Goal: Task Accomplishment & Management: Manage account settings

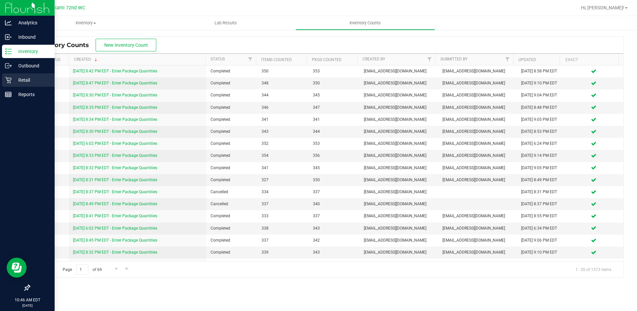
click at [2, 87] on link "Retail" at bounding box center [27, 80] width 55 height 14
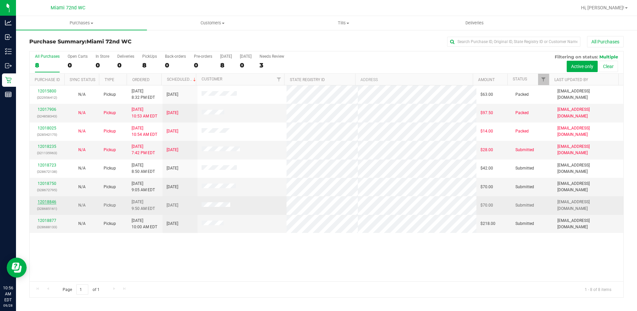
click at [41, 202] on link "12018846" at bounding box center [47, 201] width 19 height 5
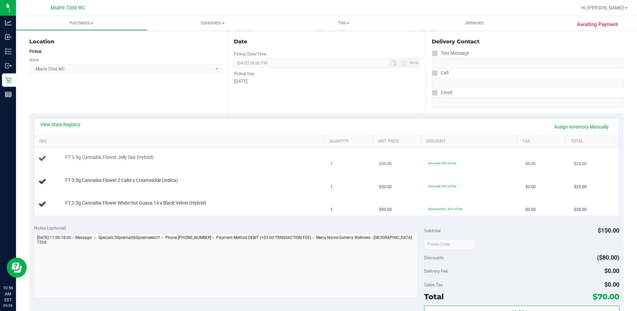
scroll to position [67, 0]
click at [233, 220] on div "Notes (optional) Subtotal $150.00 Discounts ($80.00) Delivery Fee $0.00 Sales T…" at bounding box center [326, 279] width 595 height 120
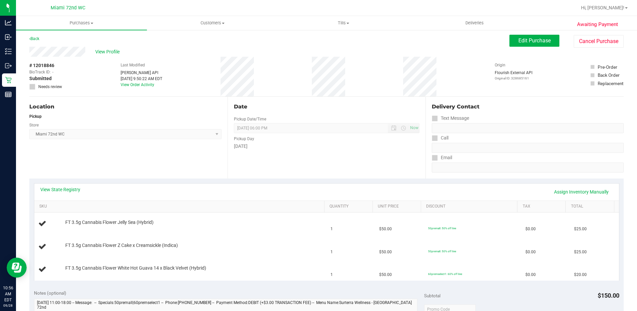
scroll to position [0, 0]
click at [233, 48] on div "View Profile" at bounding box center [269, 53] width 480 height 10
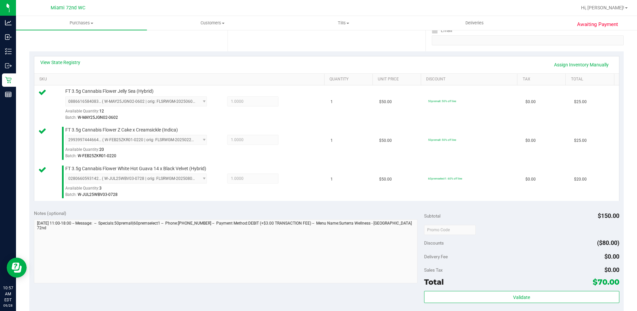
scroll to position [312, 0]
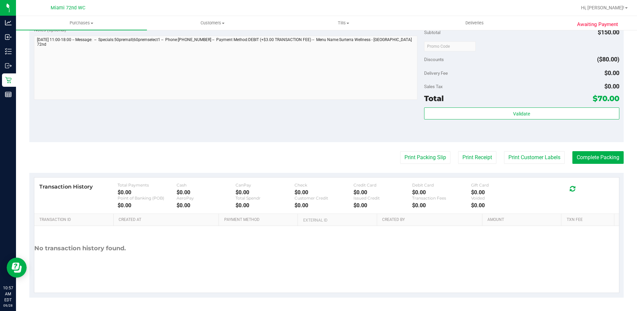
click at [348, 182] on div "Check" at bounding box center [324, 184] width 59 height 5
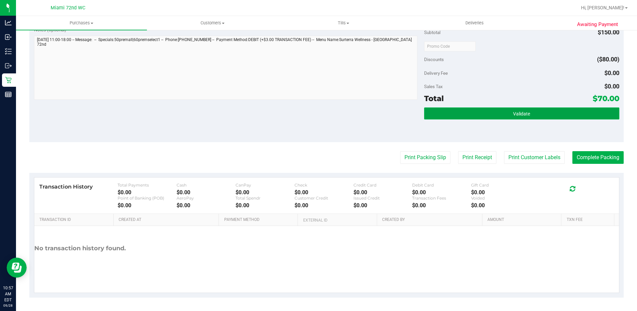
click at [483, 119] on button "Validate" at bounding box center [521, 113] width 195 height 12
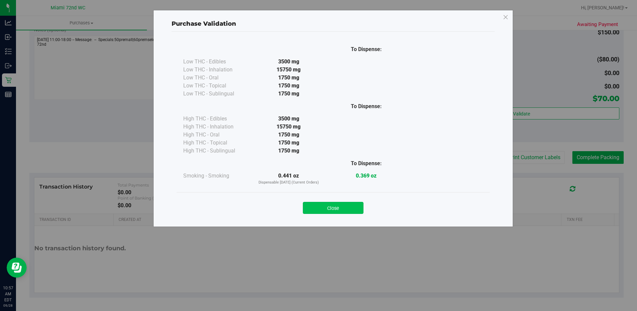
click at [333, 204] on button "Close" at bounding box center [333, 208] width 61 height 12
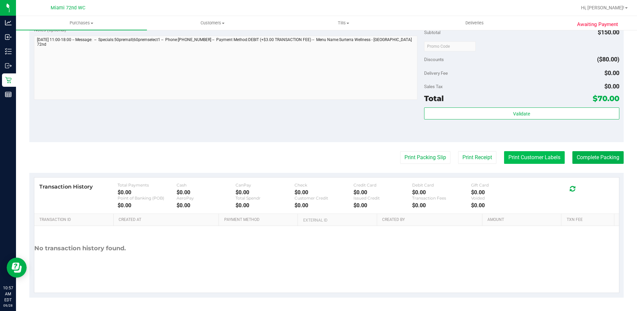
click at [533, 156] on button "Print Customer Labels" at bounding box center [534, 157] width 61 height 13
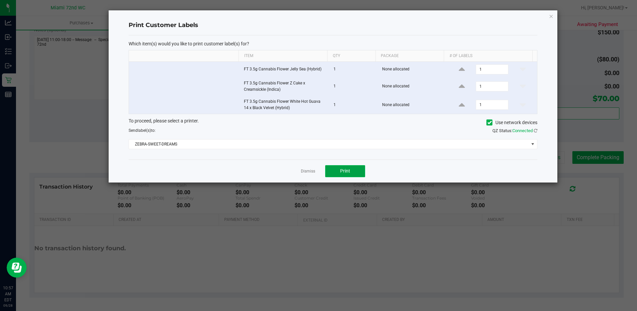
click at [342, 169] on span "Print" at bounding box center [345, 170] width 10 height 5
click at [305, 173] on link "Dismiss" at bounding box center [308, 171] width 14 height 6
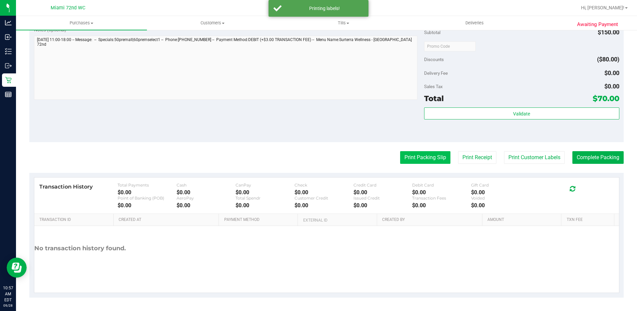
click at [426, 163] on button "Print Packing Slip" at bounding box center [425, 157] width 50 height 13
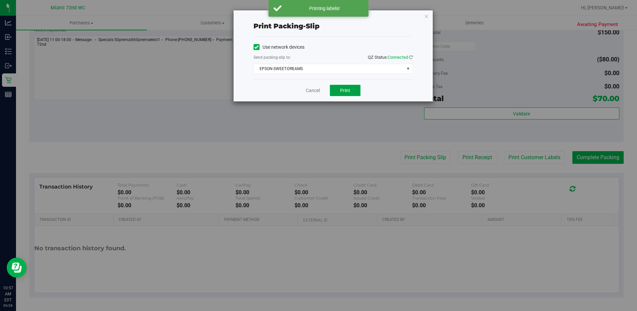
click at [351, 90] on button "Print" at bounding box center [345, 90] width 31 height 11
click at [308, 91] on link "Cancel" at bounding box center [313, 90] width 14 height 7
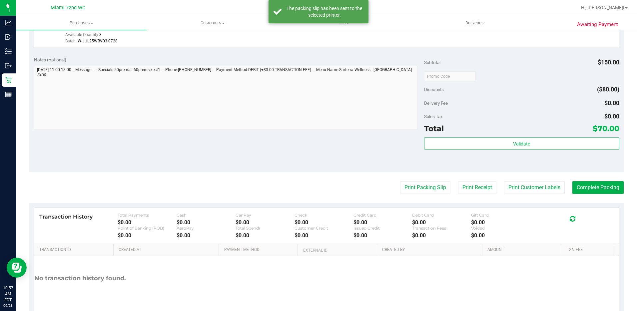
scroll to position [280, 0]
click at [591, 193] on button "Complete Packing" at bounding box center [598, 189] width 51 height 13
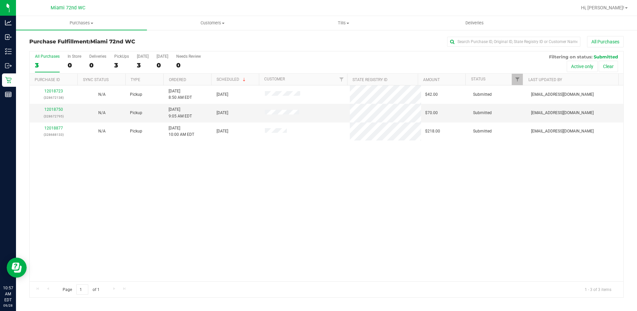
click at [58, 128] on link "12018877" at bounding box center [53, 128] width 19 height 5
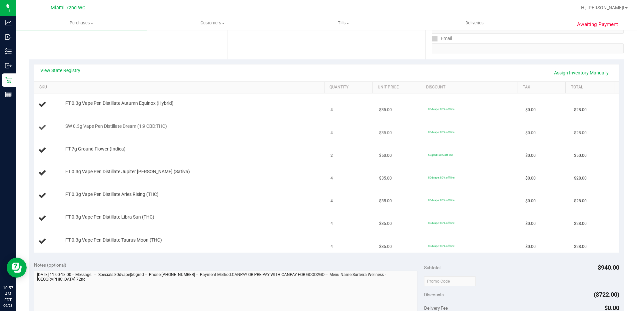
scroll to position [100, 0]
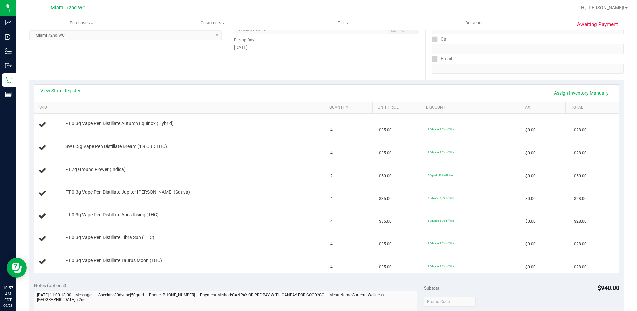
click at [64, 97] on div "View State Registry Assign Inventory Manually" at bounding box center [326, 92] width 573 height 11
drag, startPoint x: 65, startPoint y: 96, endPoint x: 67, endPoint y: 93, distance: 4.0
click at [67, 93] on div "View State Registry Assign Inventory Manually" at bounding box center [326, 92] width 573 height 11
click at [68, 91] on link "View State Registry" at bounding box center [60, 90] width 40 height 7
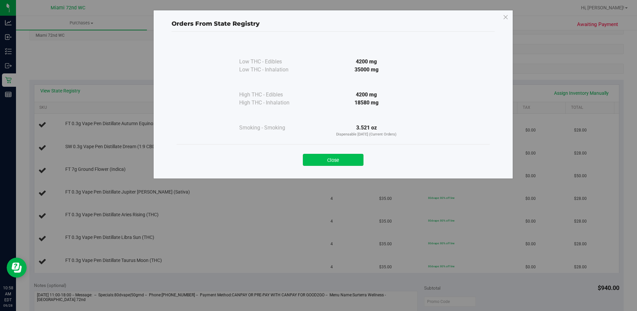
click at [343, 159] on button "Close" at bounding box center [333, 160] width 61 height 12
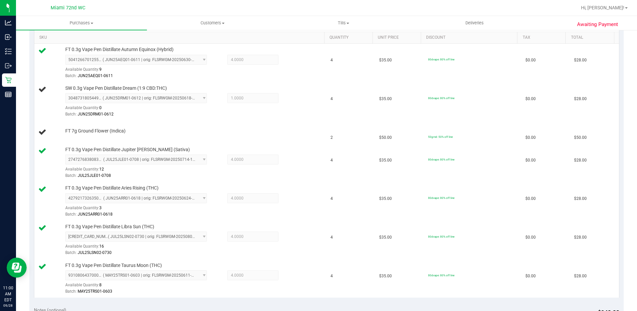
scroll to position [169, 0]
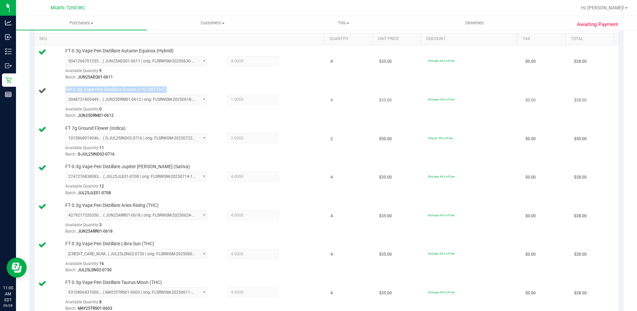
drag, startPoint x: 174, startPoint y: 88, endPoint x: 86, endPoint y: 86, distance: 88.4
click at [86, 86] on div "SW 0.3g Vape Pen Distillate Dream (1:9 CBD:THC) 3048731805449948 ( JUN25DRM01-0…" at bounding box center [191, 102] width 259 height 33
copy span "SW 0.3g Vape Pen Distillate Dream (1:9 CBD:THC)"
click at [178, 89] on div "SW 0.3g Vape Pen Distillate Dream (1:9 CBD:THC) 3048731805449948 ( JUN25DRM01-0…" at bounding box center [191, 102] width 259 height 33
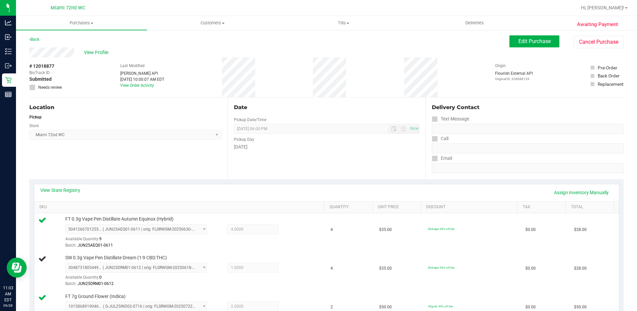
scroll to position [0, 0]
click at [549, 44] on button "Edit Purchase" at bounding box center [535, 42] width 50 height 12
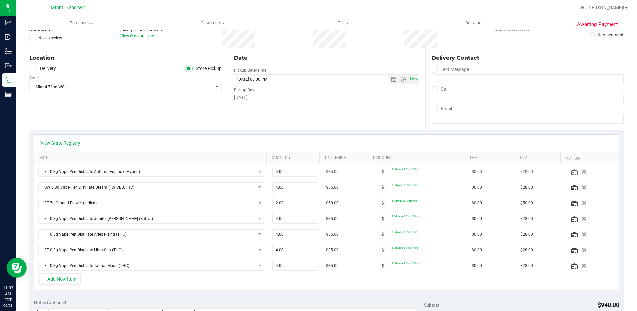
scroll to position [67, 0]
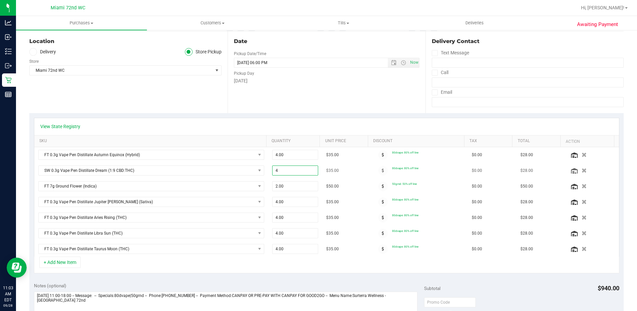
click at [295, 169] on span "4.00 4" at bounding box center [295, 170] width 46 height 10
click at [295, 169] on input "4" at bounding box center [295, 170] width 45 height 9
type input "1"
type input "1.00"
click at [393, 125] on div "View State Registry" at bounding box center [326, 126] width 573 height 7
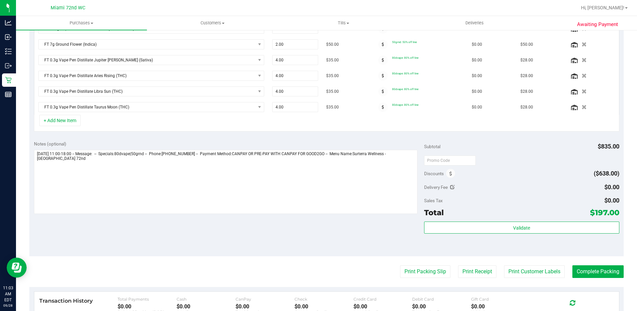
scroll to position [233, 0]
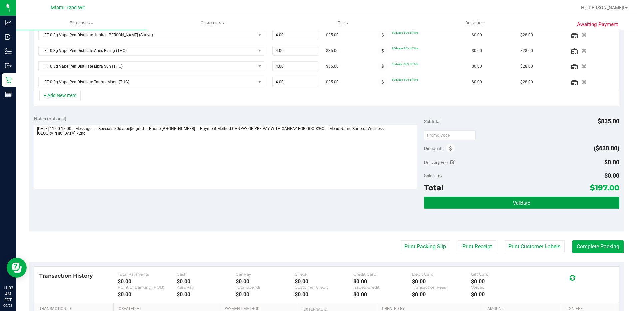
click at [499, 205] on button "Validate" at bounding box center [521, 202] width 195 height 12
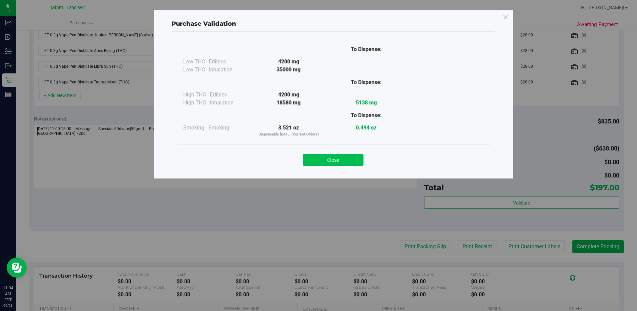
click at [355, 165] on button "Close" at bounding box center [333, 160] width 61 height 12
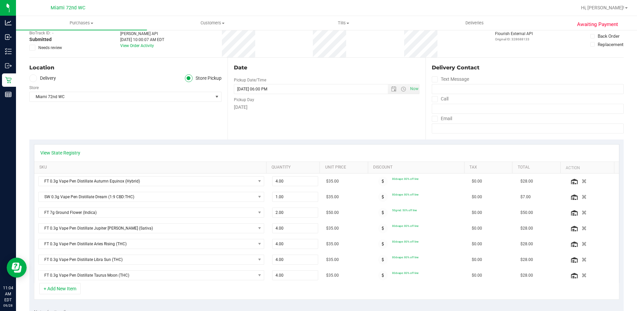
scroll to position [0, 0]
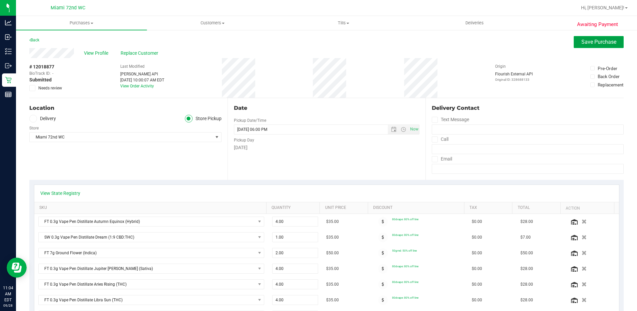
click at [582, 42] on span "Save Purchase" at bounding box center [599, 42] width 35 height 6
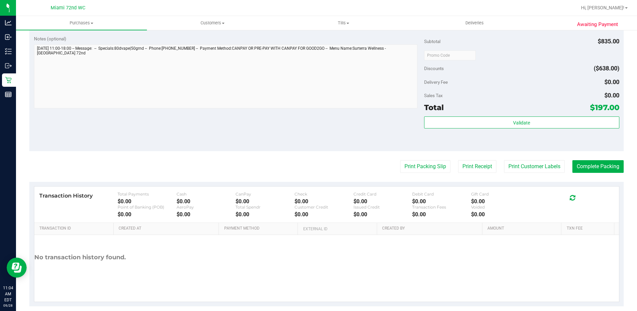
scroll to position [510, 0]
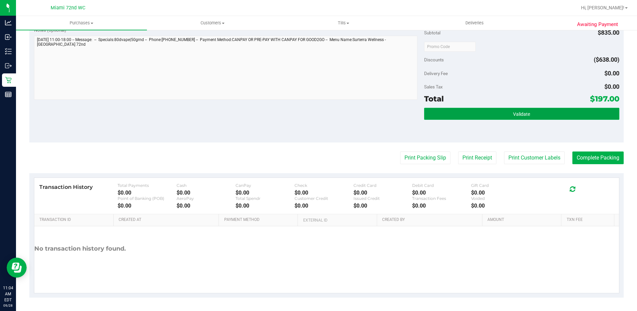
click at [482, 110] on button "Validate" at bounding box center [521, 114] width 195 height 12
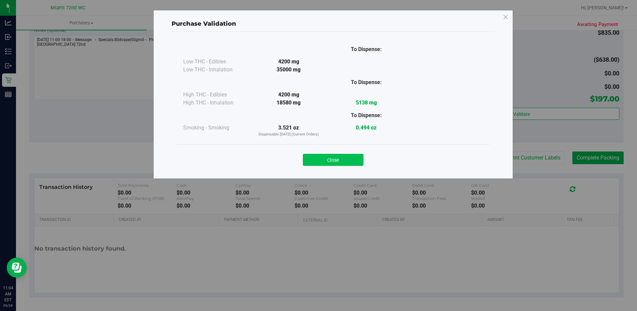
click at [336, 154] on button "Close" at bounding box center [333, 160] width 61 height 12
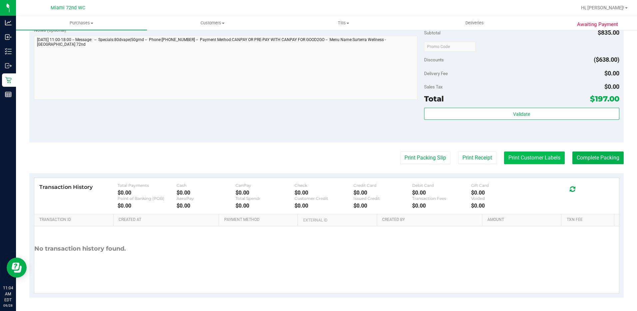
click at [506, 156] on button "Print Customer Labels" at bounding box center [534, 157] width 61 height 13
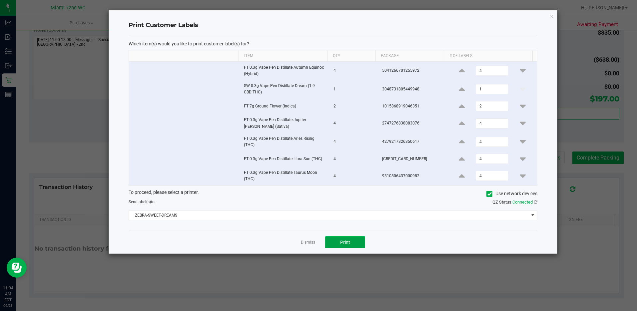
click at [348, 244] on span "Print" at bounding box center [345, 241] width 10 height 5
click at [311, 241] on link "Dismiss" at bounding box center [308, 242] width 14 height 6
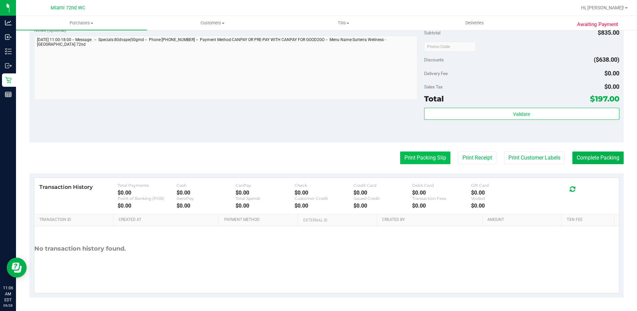
click at [405, 155] on button "Print Packing Slip" at bounding box center [425, 157] width 50 height 13
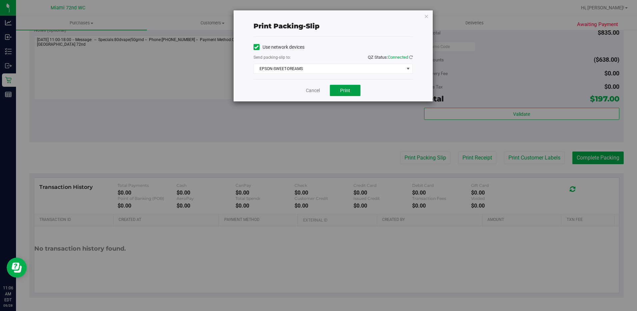
click at [353, 89] on button "Print" at bounding box center [345, 90] width 31 height 11
click at [308, 73] on span "EPSON-SWEET-DREAMS" at bounding box center [329, 68] width 150 height 9
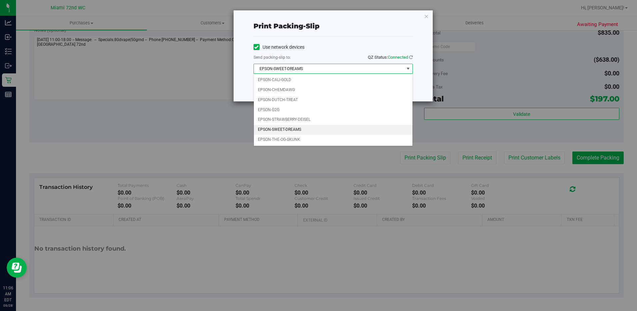
click at [186, 122] on div "Print packing-slip Use network devices Send packing-slip to: QZ Status: Connect…" at bounding box center [321, 155] width 642 height 311
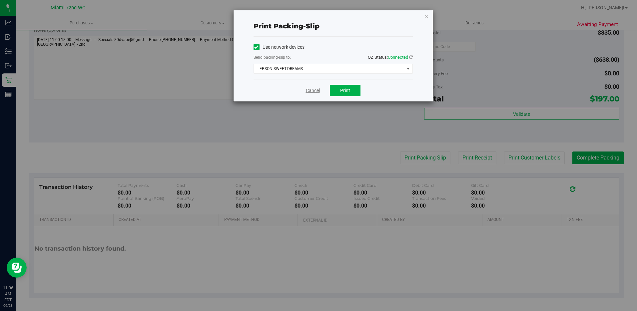
click at [312, 93] on link "Cancel" at bounding box center [313, 90] width 14 height 7
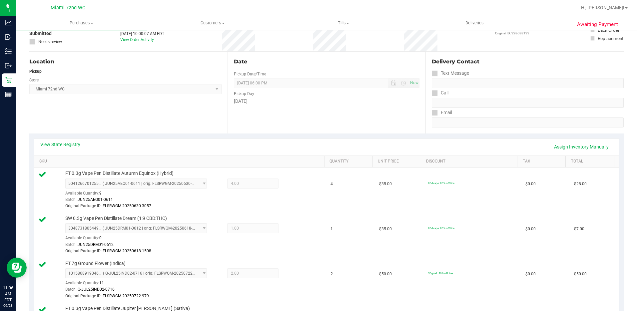
scroll to position [0, 0]
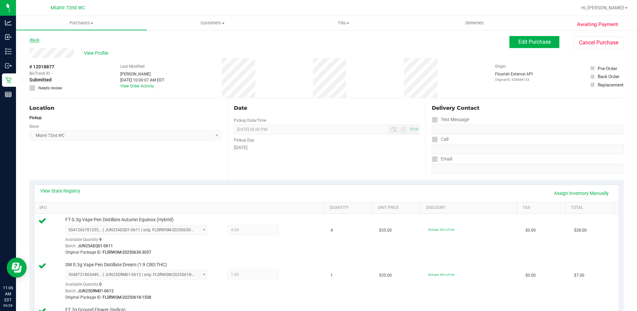
click at [36, 41] on link "Back" at bounding box center [34, 40] width 10 height 5
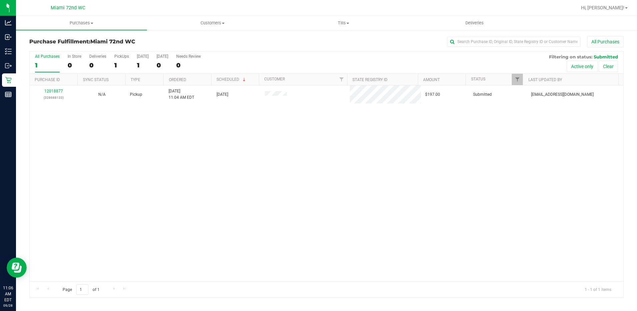
click at [53, 90] on link "12018877" at bounding box center [53, 91] width 19 height 5
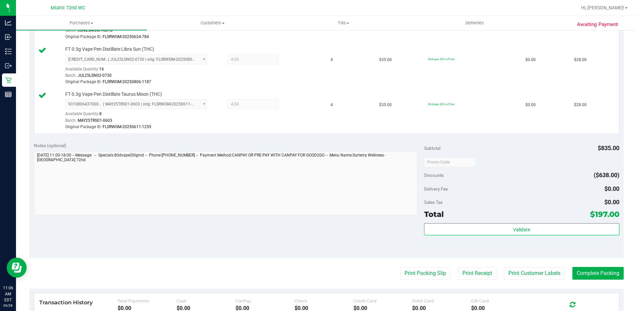
scroll to position [433, 0]
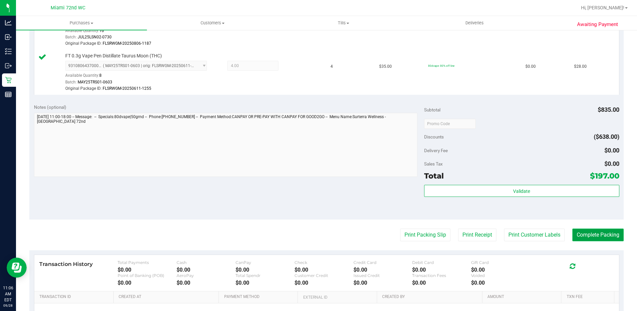
click at [573, 233] on button "Complete Packing" at bounding box center [598, 234] width 51 height 13
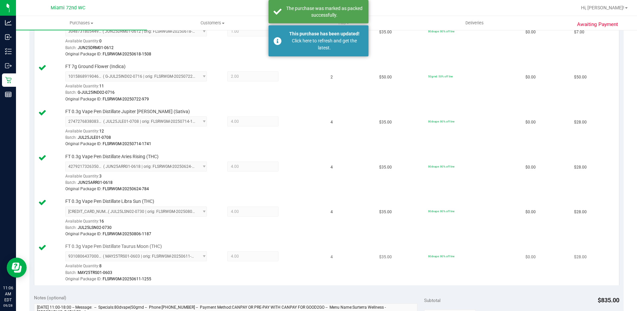
scroll to position [200, 0]
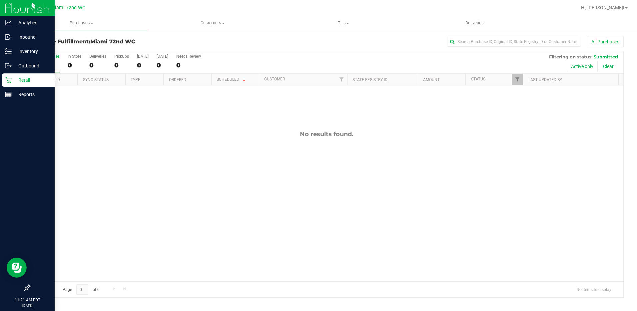
click at [23, 85] on div "Retail" at bounding box center [28, 79] width 53 height 13
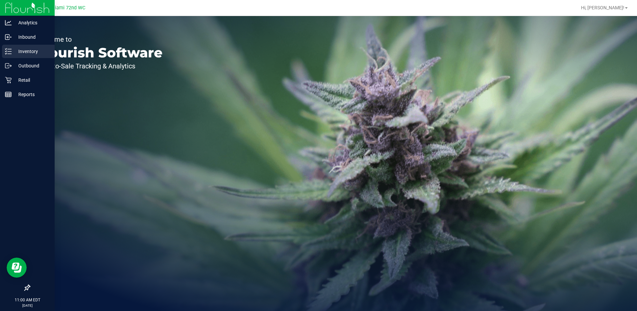
click at [8, 52] on icon at bounding box center [8, 51] width 7 height 7
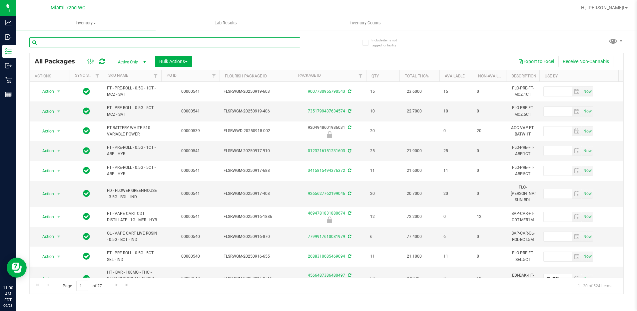
click at [168, 46] on input "text" at bounding box center [164, 42] width 271 height 10
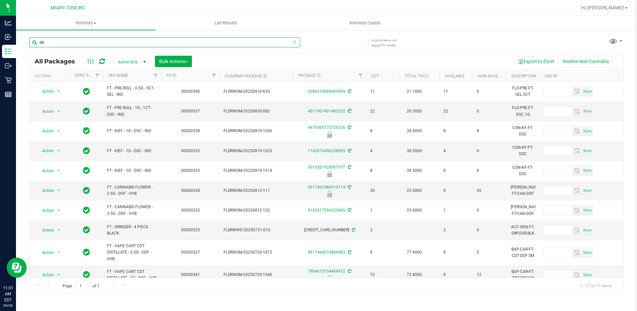
click at [109, 43] on input "de" at bounding box center [164, 42] width 271 height 10
paste input "SW 0.3g Vape Pen Distillate Dream (1:9 CBD:THC)"
type input "SW 0.3g Vape Pen Distillate Dream (1:9 CBD:THC)"
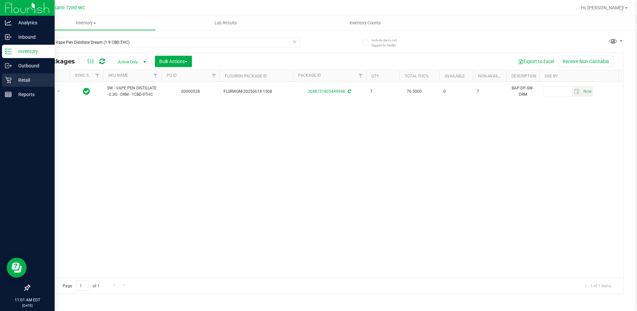
click at [8, 76] on div "Retail" at bounding box center [28, 79] width 53 height 13
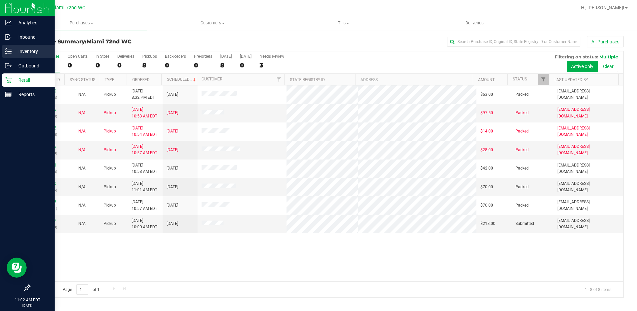
click at [8, 55] on div "Inventory" at bounding box center [28, 51] width 53 height 13
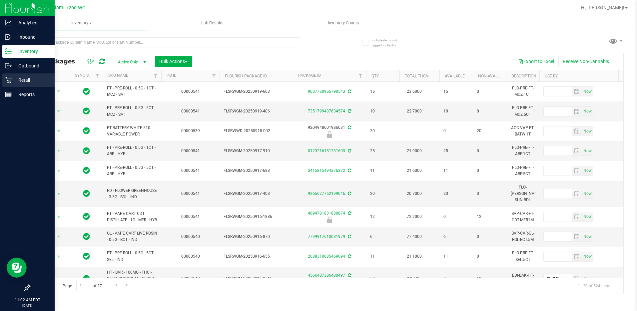
click at [13, 79] on p "Retail" at bounding box center [32, 80] width 40 height 8
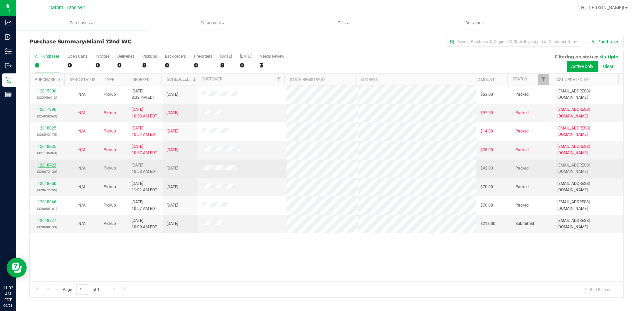
click at [55, 165] on link "12018723" at bounding box center [47, 165] width 19 height 5
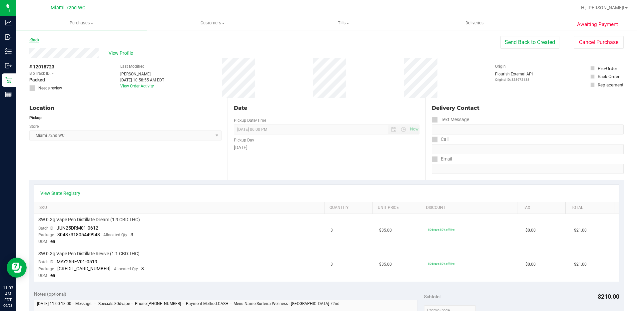
click at [36, 39] on link "Back" at bounding box center [34, 40] width 10 height 5
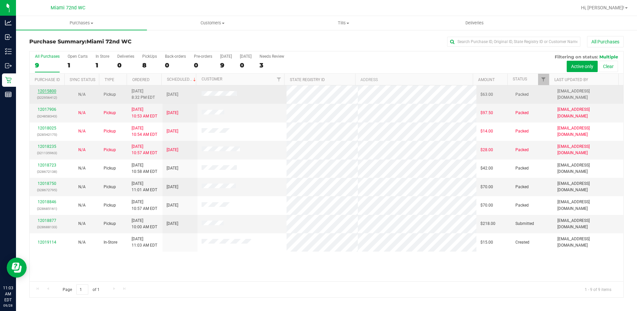
click at [53, 89] on link "12015800" at bounding box center [47, 91] width 19 height 5
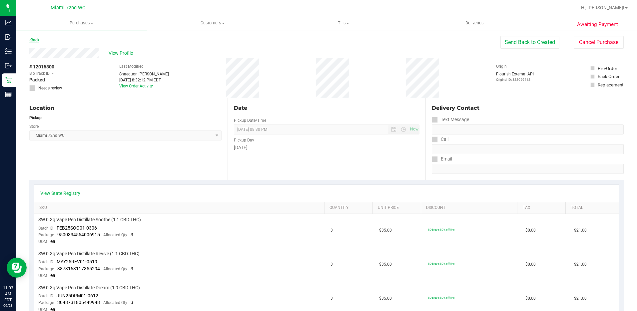
click at [35, 40] on link "Back" at bounding box center [34, 40] width 10 height 5
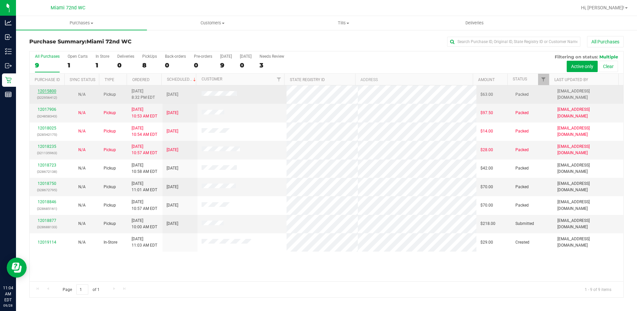
click at [49, 90] on link "12015800" at bounding box center [47, 91] width 19 height 5
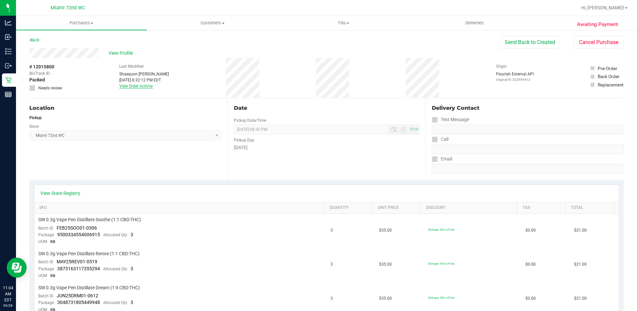
click at [138, 88] on link "View Order Activity" at bounding box center [136, 86] width 34 height 5
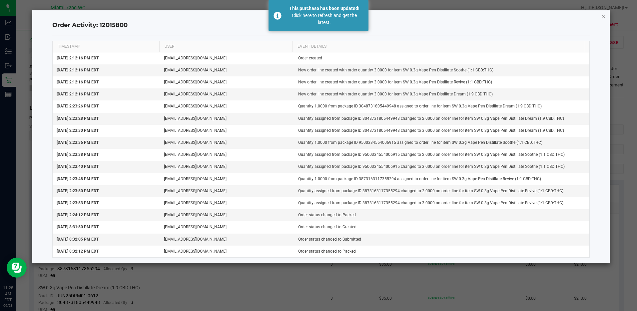
click at [602, 19] on icon "button" at bounding box center [603, 16] width 5 height 8
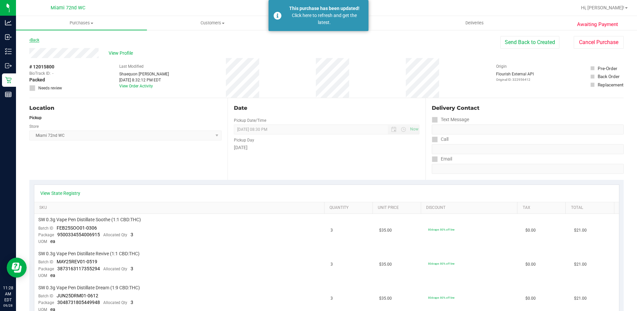
click at [30, 40] on icon at bounding box center [29, 40] width 1 height 4
